Goal: Check status: Check status

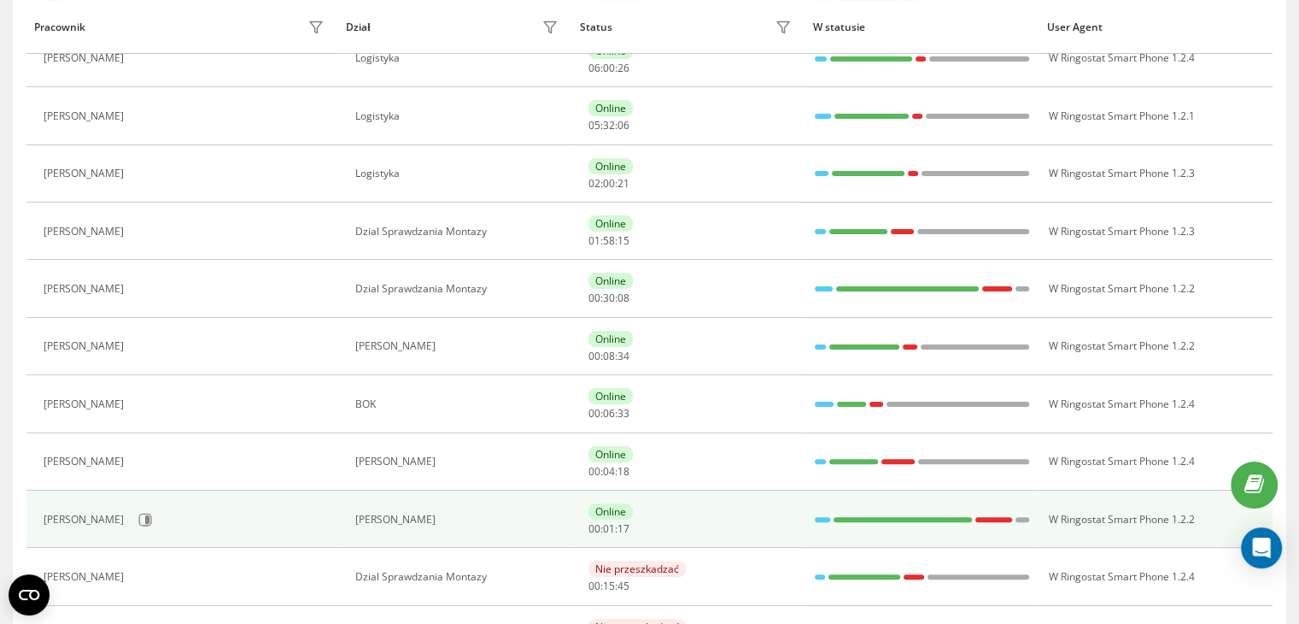
scroll to position [368, 0]
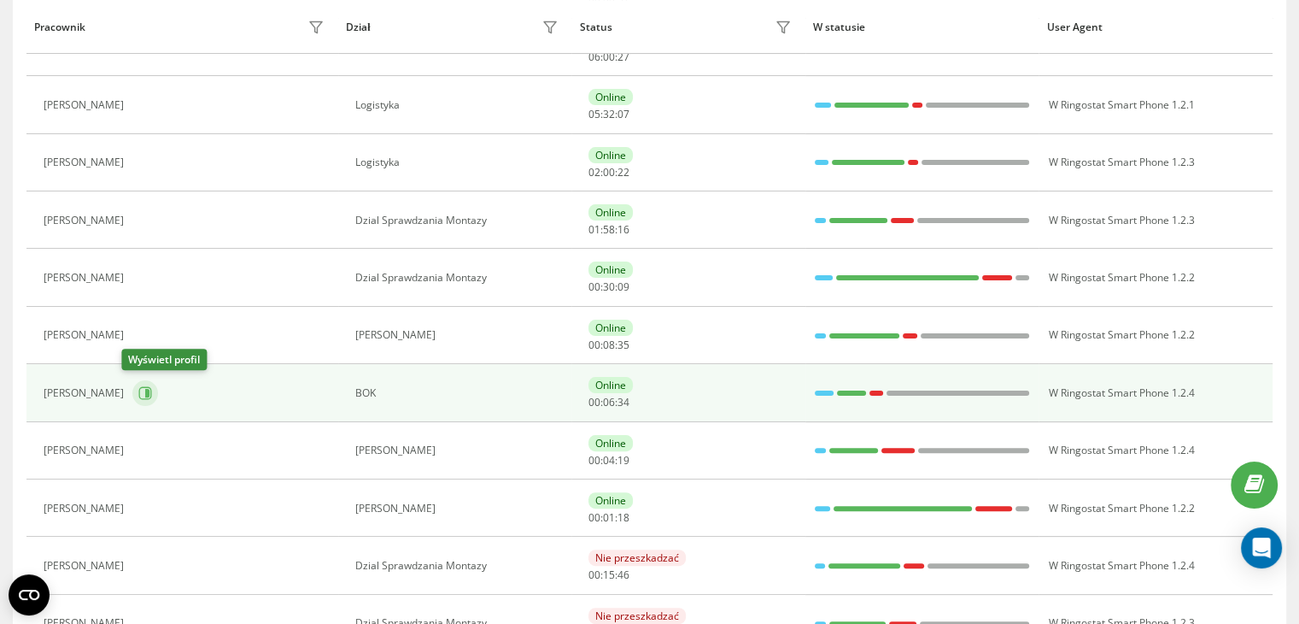
click at [138, 390] on icon at bounding box center [145, 393] width 14 height 14
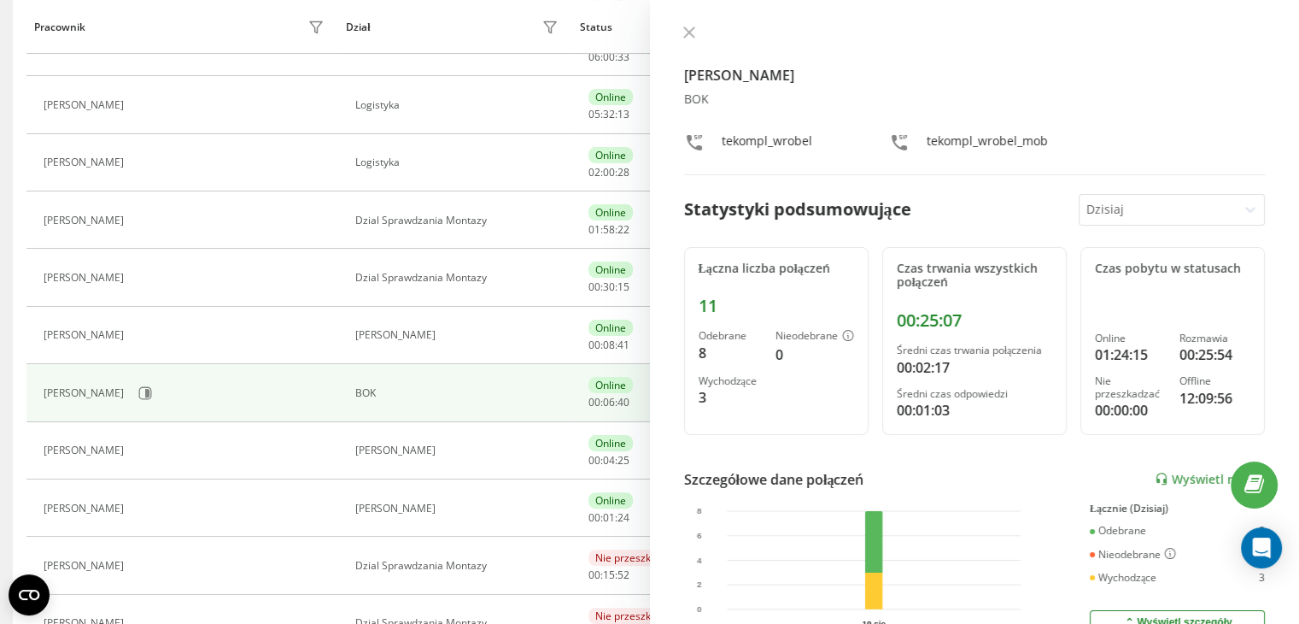
click at [683, 32] on icon at bounding box center [689, 32] width 12 height 12
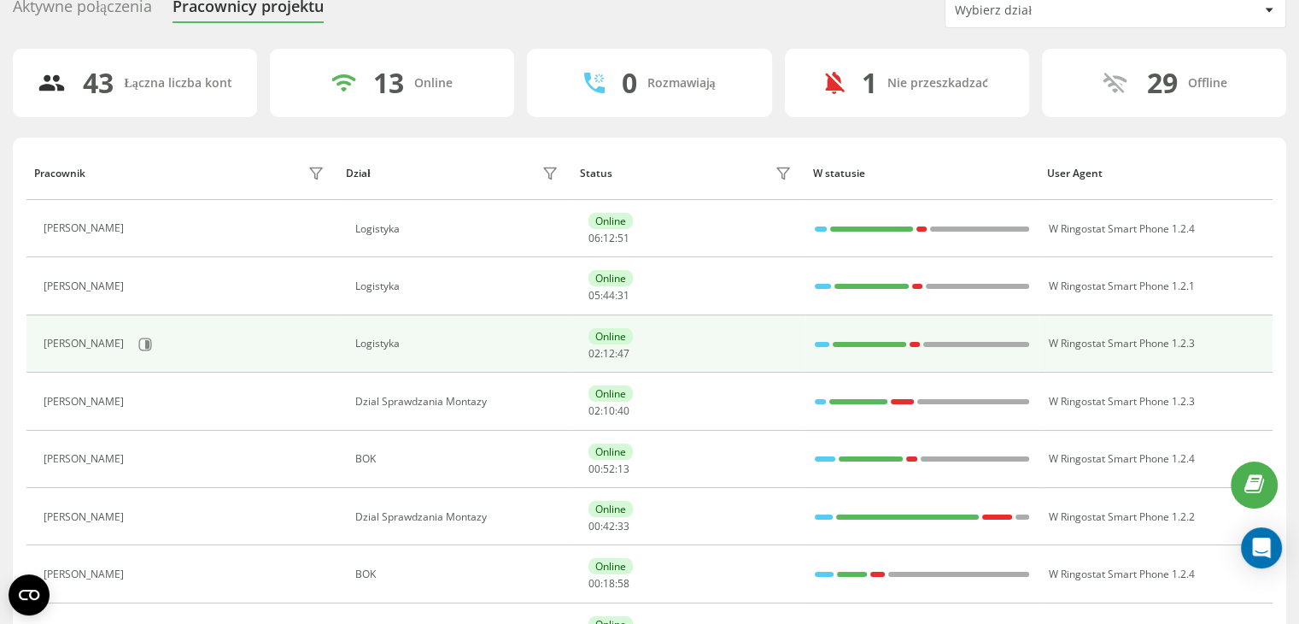
scroll to position [171, 0]
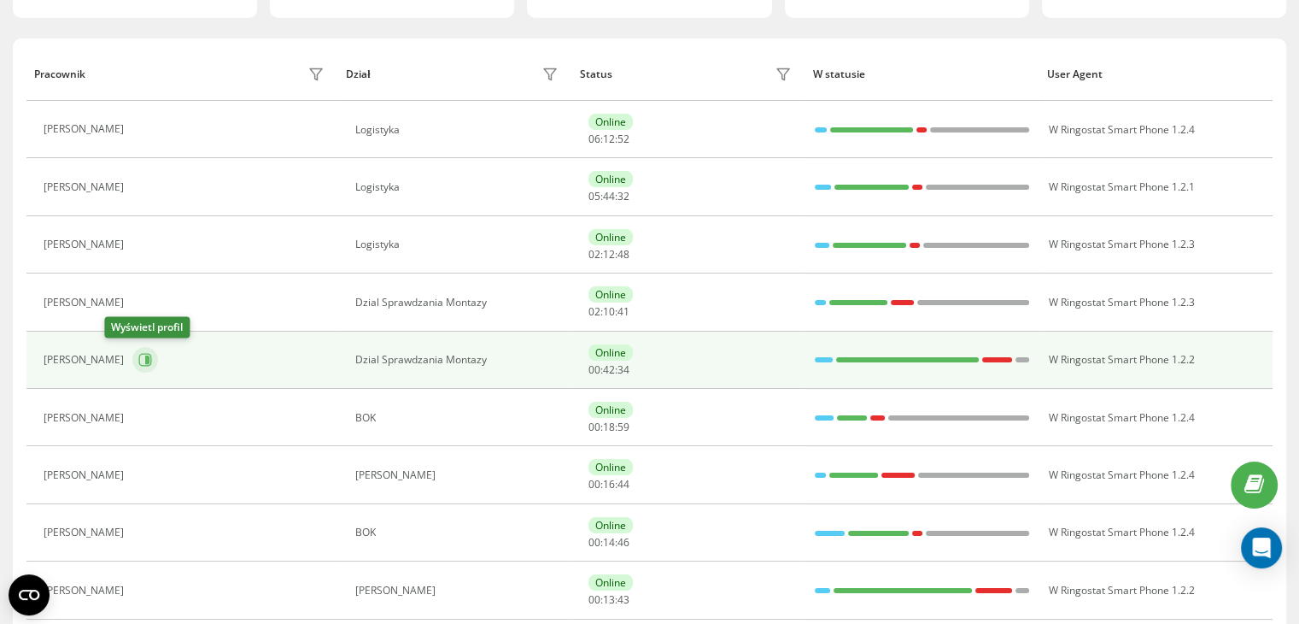
click at [139, 361] on icon at bounding box center [145, 360] width 13 height 13
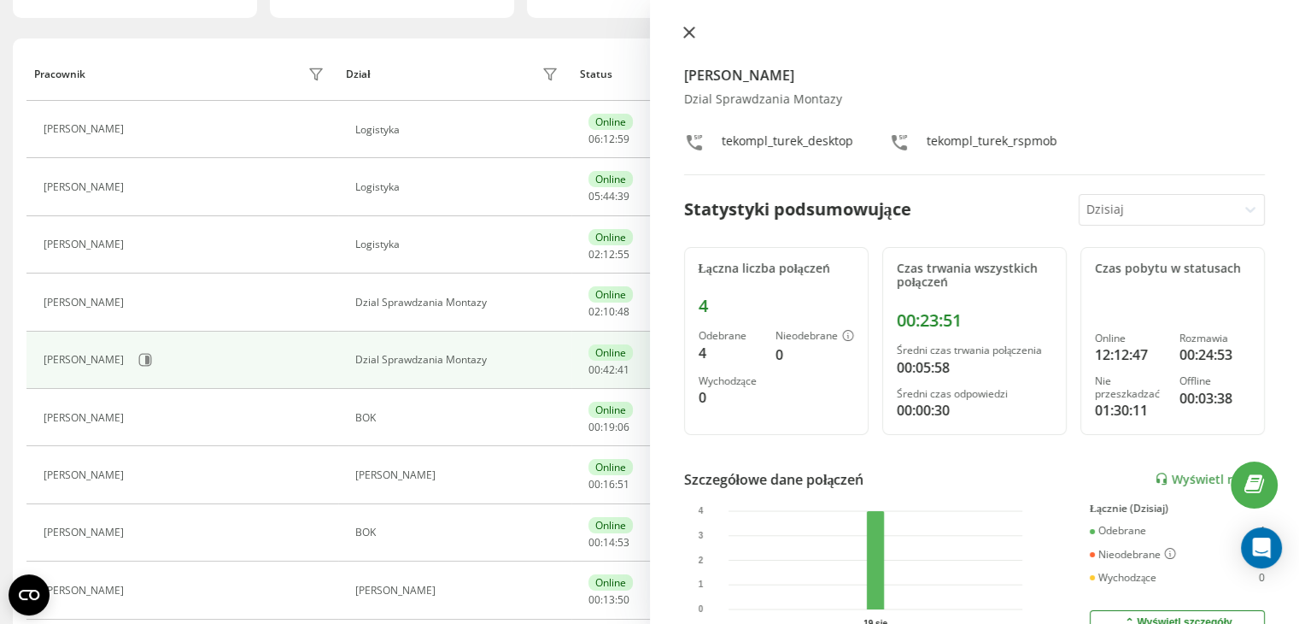
click at [681, 32] on button at bounding box center [689, 34] width 22 height 16
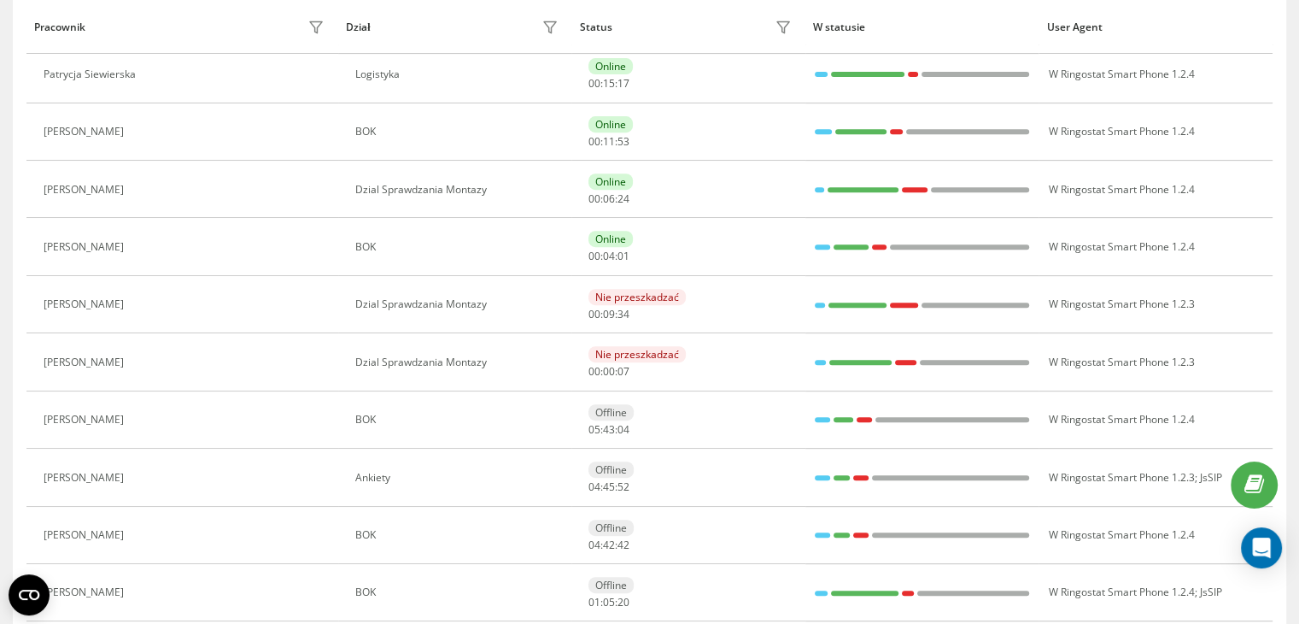
scroll to position [629, 0]
